Goal: Information Seeking & Learning: Learn about a topic

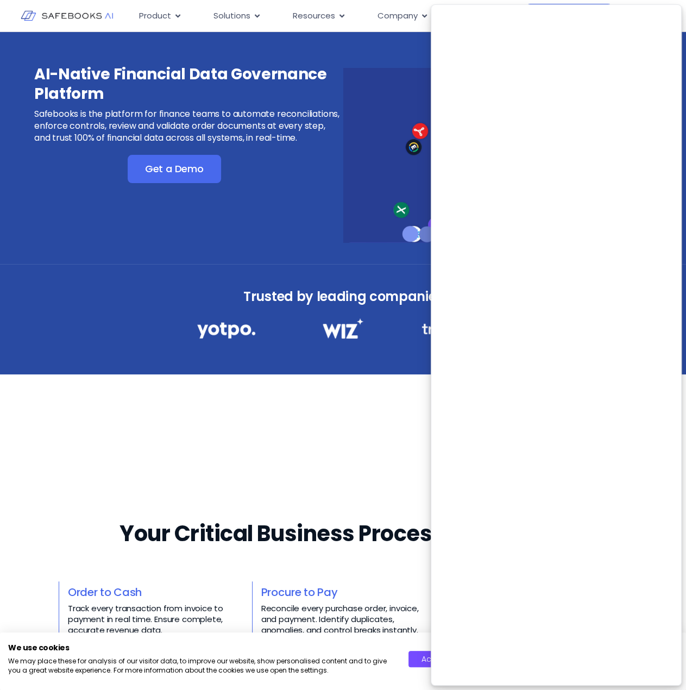
click at [246, 95] on h3 "AI-Native Financial Data Governance Platform" at bounding box center [187, 84] width 307 height 39
click at [246, 94] on h3 "AI-Native Financial Data Governance Platform" at bounding box center [187, 84] width 307 height 39
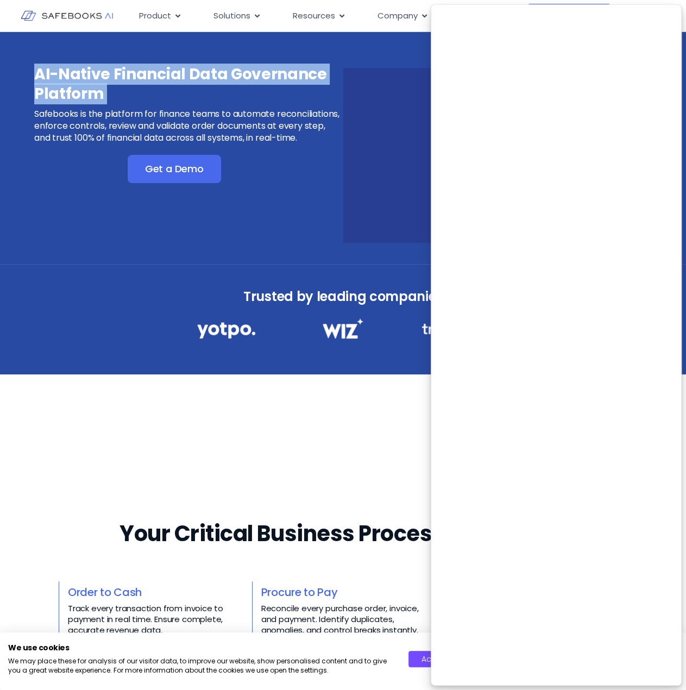
click at [246, 94] on h3 "AI-Native Financial Data Governance Platform" at bounding box center [187, 84] width 307 height 39
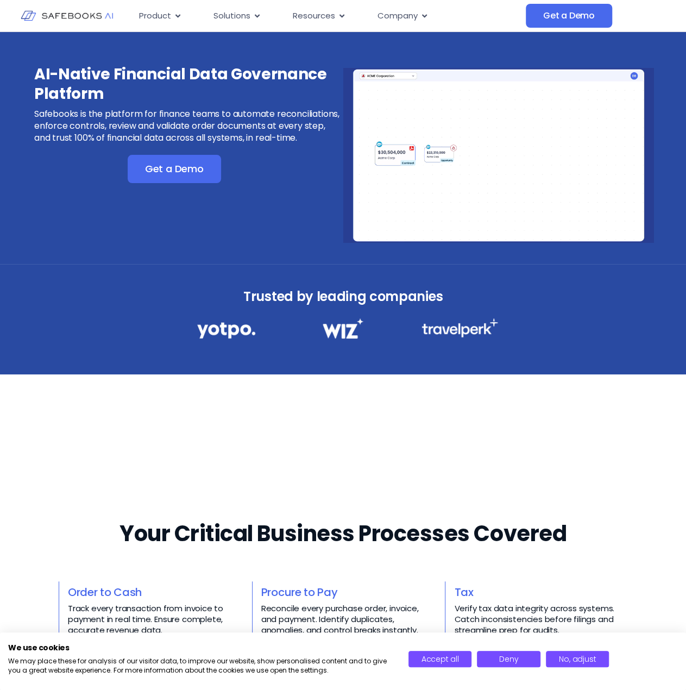
click at [300, 106] on div "AI-Native Financial Data Governance Platform Safebooks is the platform for fina…" at bounding box center [187, 104] width 307 height 79
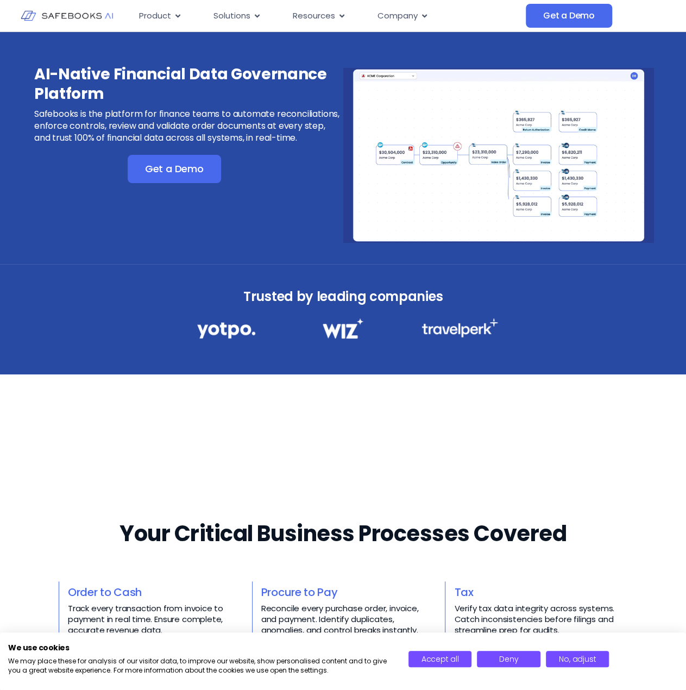
click at [249, 67] on h3 "AI-Native Financial Data Governance Platform" at bounding box center [187, 84] width 307 height 39
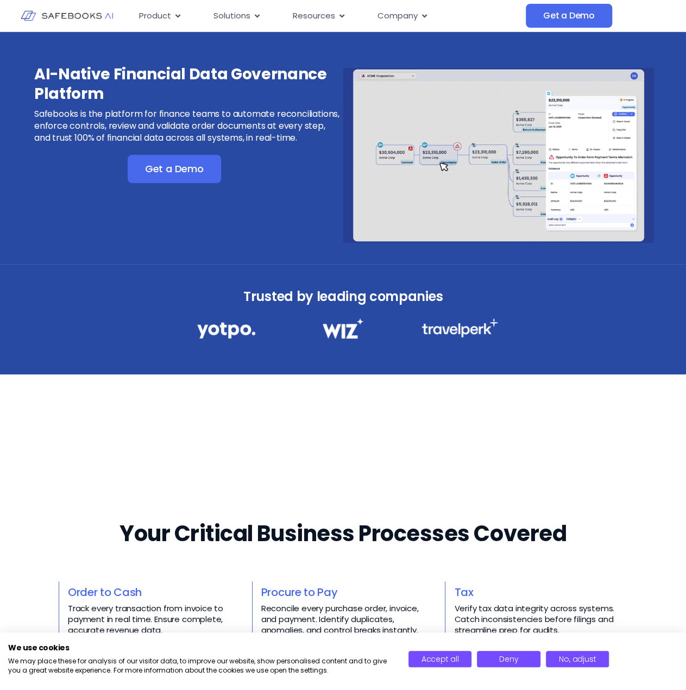
click at [249, 67] on h3 "AI-Native Financial Data Governance Platform" at bounding box center [187, 84] width 307 height 39
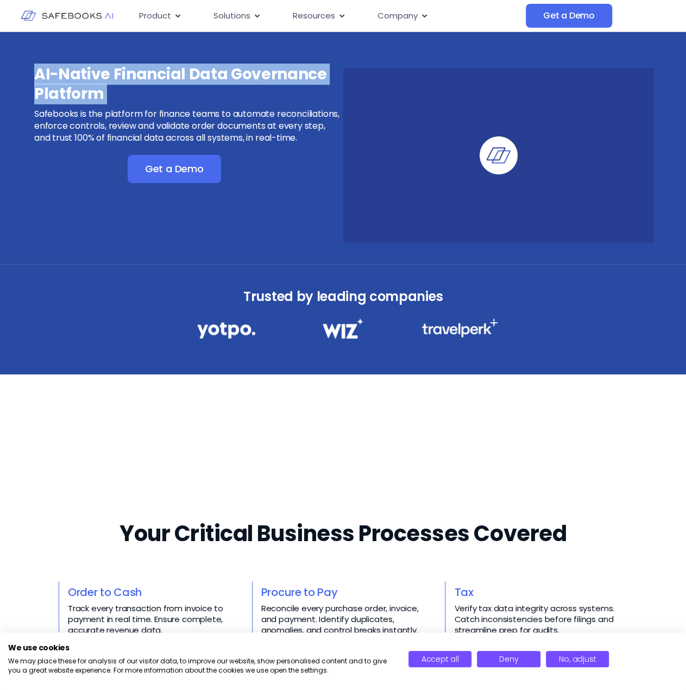
click at [249, 67] on h3 "AI-Native Financial Data Governance Platform" at bounding box center [187, 84] width 307 height 39
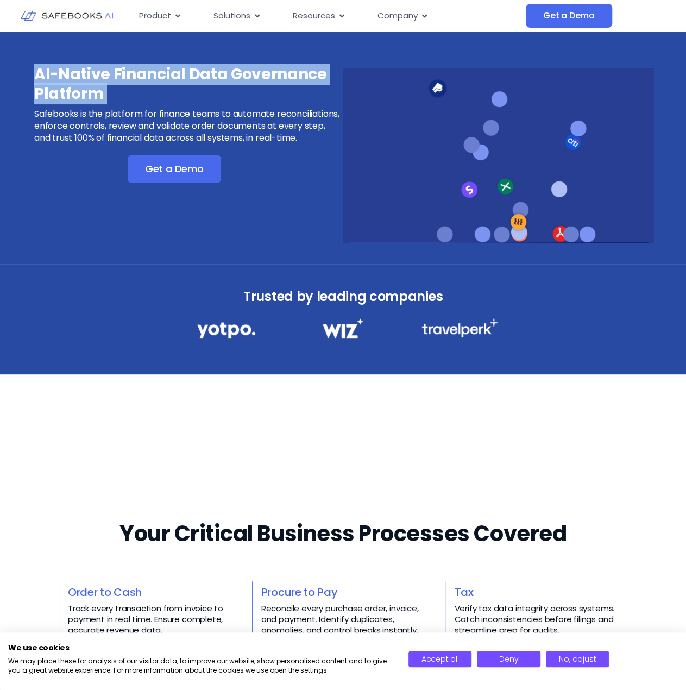
click at [155, 80] on h3 "AI-Native Financial Data Governance Platform" at bounding box center [187, 84] width 307 height 39
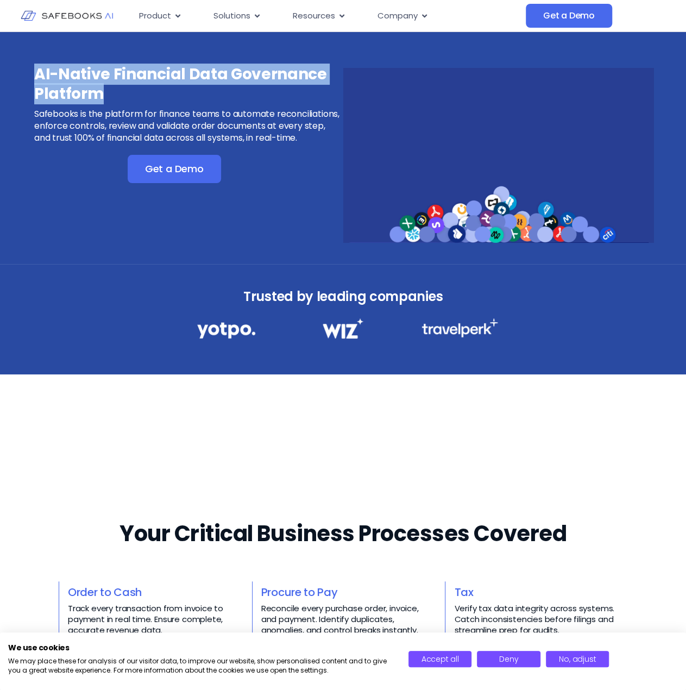
drag, startPoint x: 102, startPoint y: 93, endPoint x: 37, endPoint y: 70, distance: 69.1
click at [37, 70] on h3 "AI-Native Financial Data Governance Platform" at bounding box center [187, 84] width 307 height 39
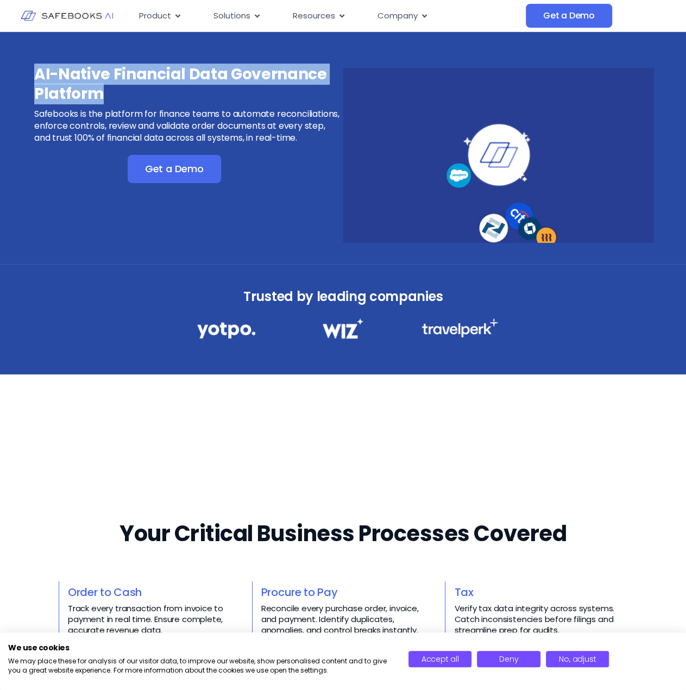
click at [34, 73] on h3 "AI-Native Financial Data Governance Platform" at bounding box center [187, 84] width 307 height 39
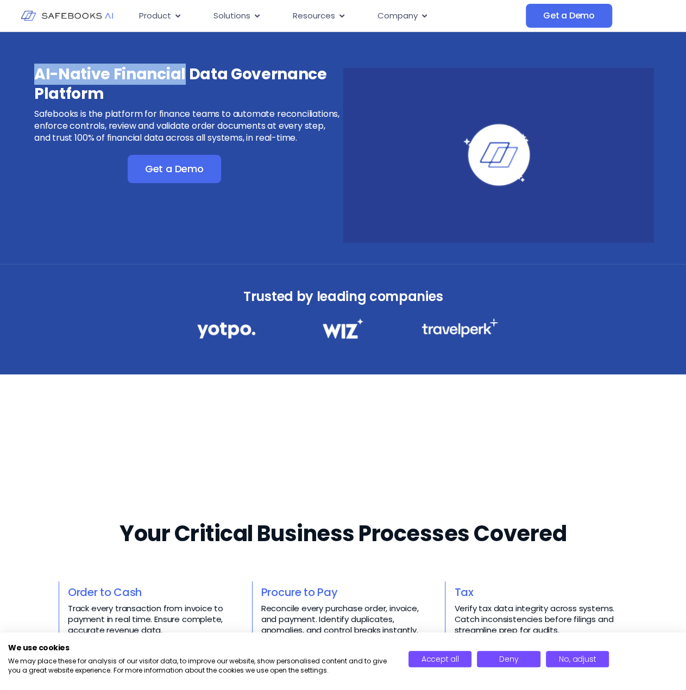
drag, startPoint x: 32, startPoint y: 70, endPoint x: 181, endPoint y: 77, distance: 149.0
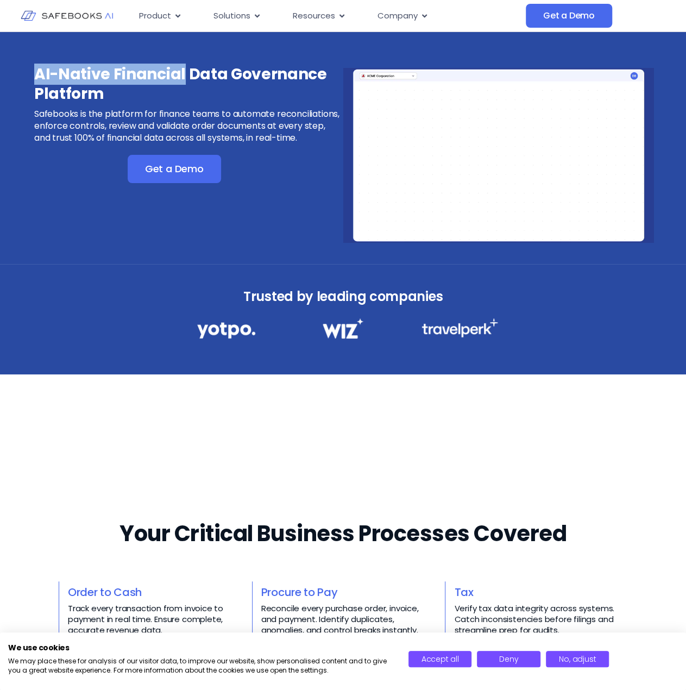
click at [181, 77] on div "AI-Native Financial Data Governance Platform Safebooks is the platform for fina…" at bounding box center [343, 148] width 686 height 232
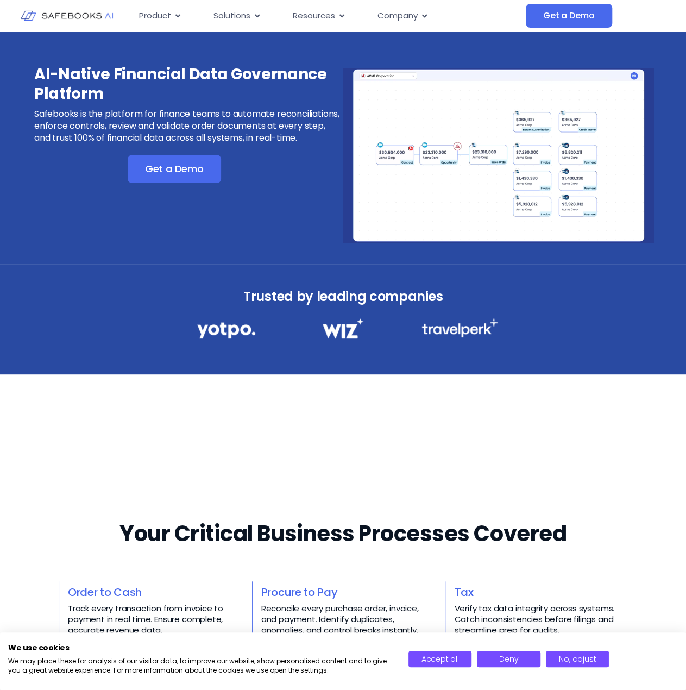
click at [176, 85] on h3 "AI-Native Financial Data Governance Platform" at bounding box center [187, 84] width 307 height 39
drag, startPoint x: 155, startPoint y: 89, endPoint x: 197, endPoint y: 64, distance: 48.7
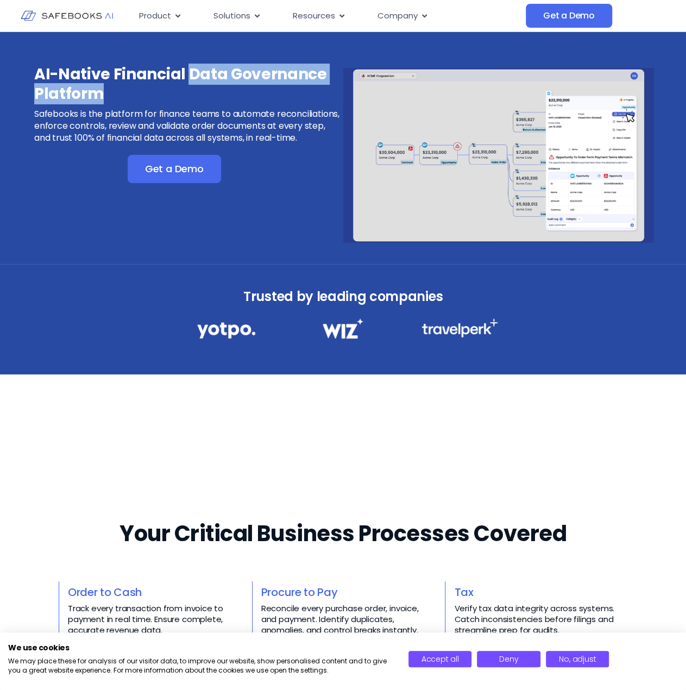
click at [188, 72] on h3 "AI-Native Financial Data Governance Platform" at bounding box center [187, 84] width 307 height 39
